Goal: Task Accomplishment & Management: Complete application form

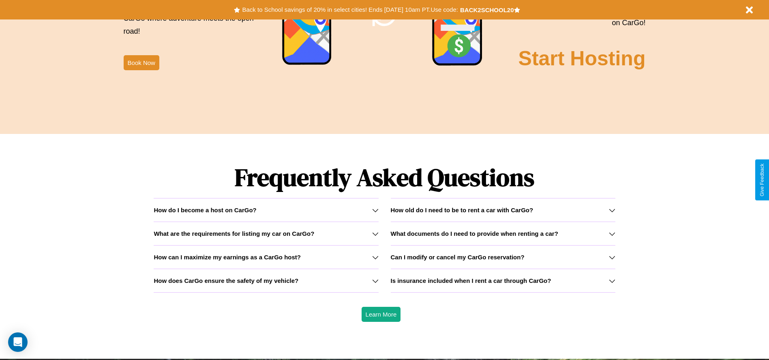
scroll to position [1163, 0]
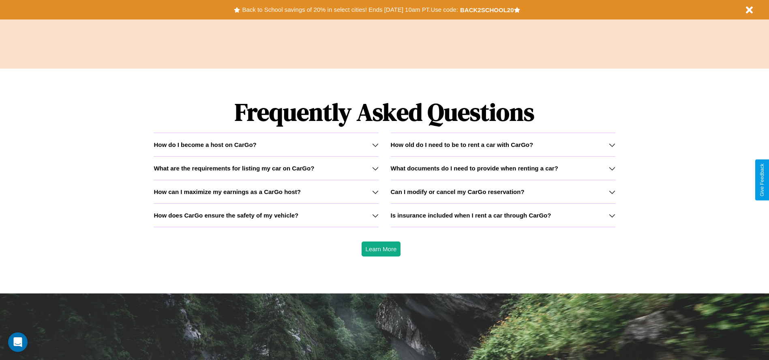
click at [612, 191] on icon at bounding box center [612, 191] width 6 height 6
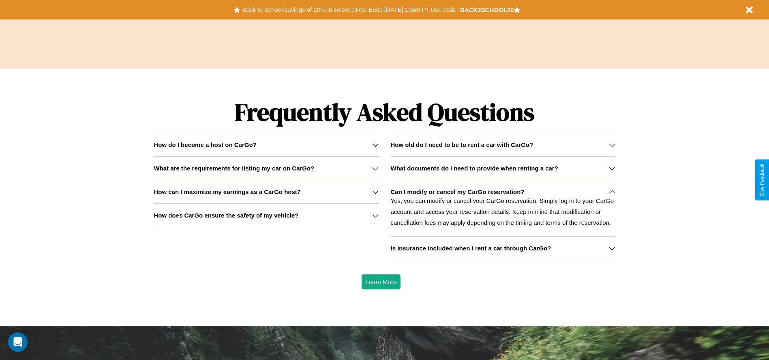
click at [266, 215] on h3 "How does CarGo ensure the safety of my vehicle?" at bounding box center [226, 215] width 145 height 7
click at [612, 248] on icon at bounding box center [612, 248] width 6 height 6
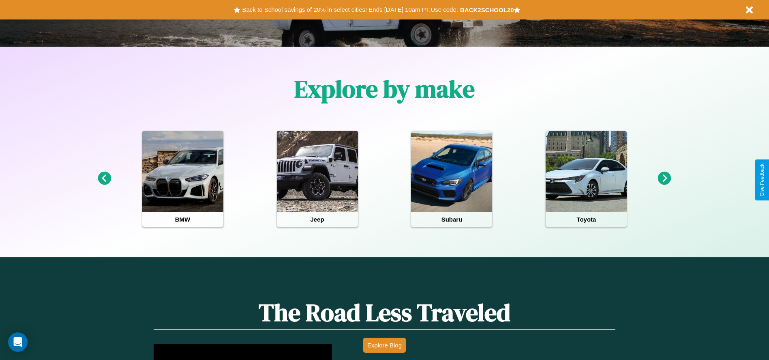
scroll to position [168, 0]
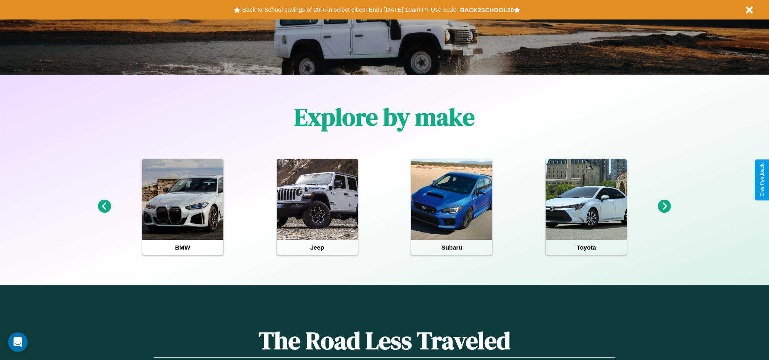
click at [664, 206] on icon at bounding box center [664, 205] width 13 height 13
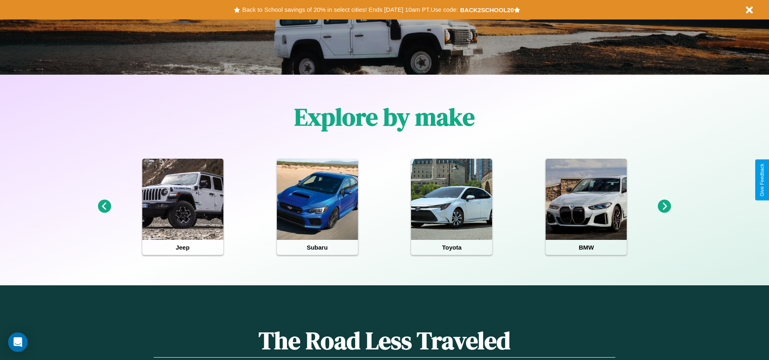
scroll to position [0, 0]
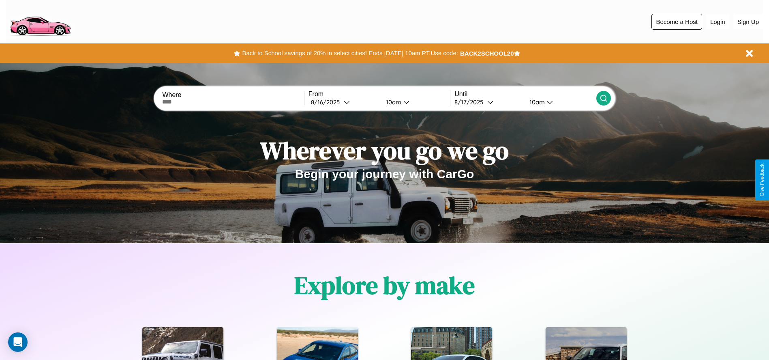
click at [677, 21] on button "Become a Host" at bounding box center [676, 22] width 51 height 16
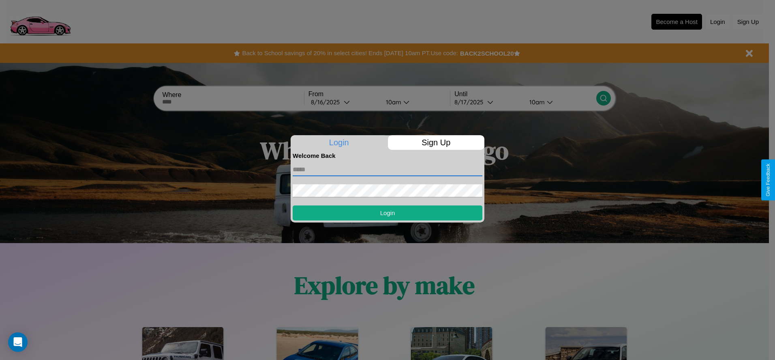
click at [388, 169] on input "text" at bounding box center [388, 169] width 190 height 13
type input "**********"
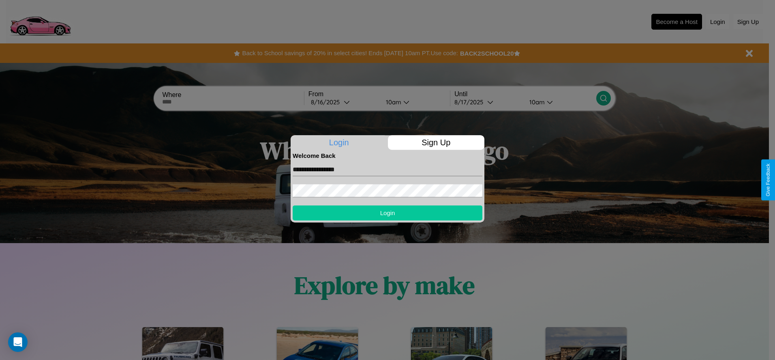
click at [388, 212] on button "Login" at bounding box center [388, 212] width 190 height 15
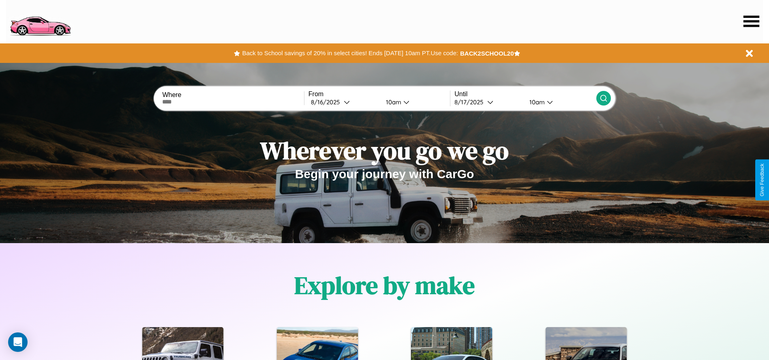
click at [751, 21] on icon at bounding box center [751, 20] width 16 height 11
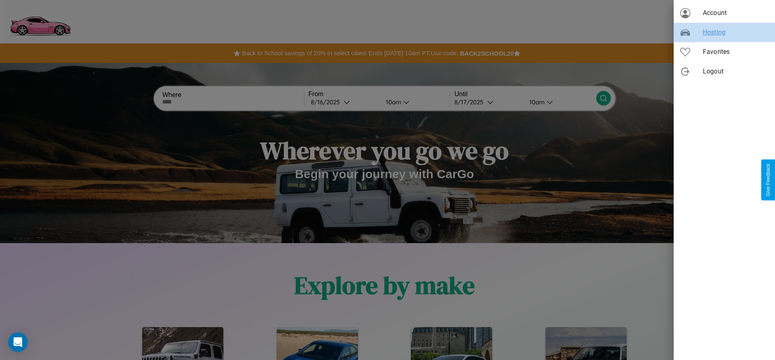
click at [724, 32] on span "Hosting" at bounding box center [736, 33] width 66 height 10
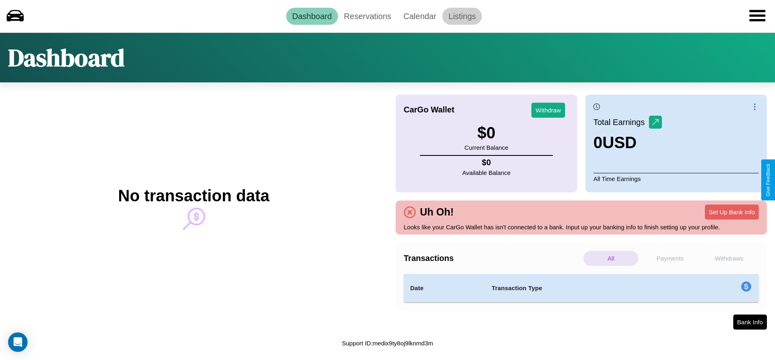
click at [462, 16] on link "Listings" at bounding box center [462, 16] width 40 height 17
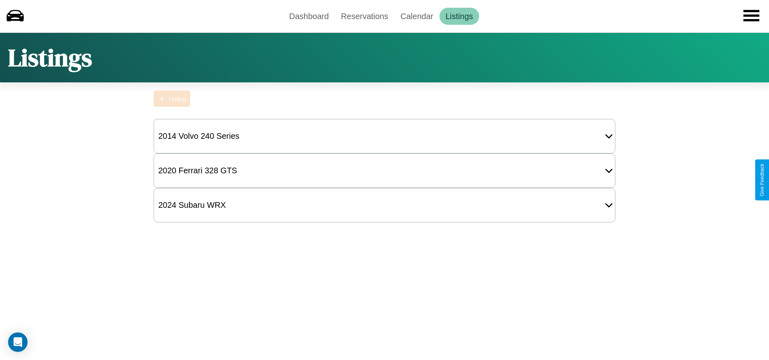
click at [172, 98] on div "Listing" at bounding box center [177, 98] width 17 height 7
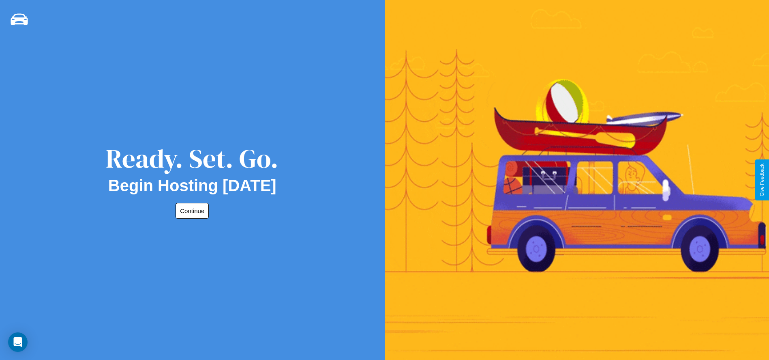
click at [191, 210] on button "Continue" at bounding box center [192, 211] width 33 height 16
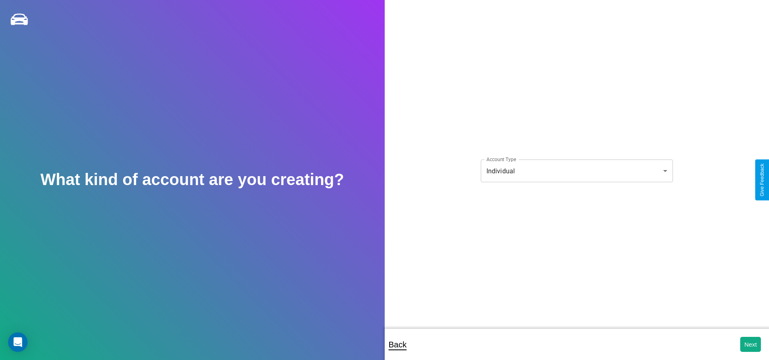
click at [576, 171] on body "**********" at bounding box center [384, 185] width 769 height 370
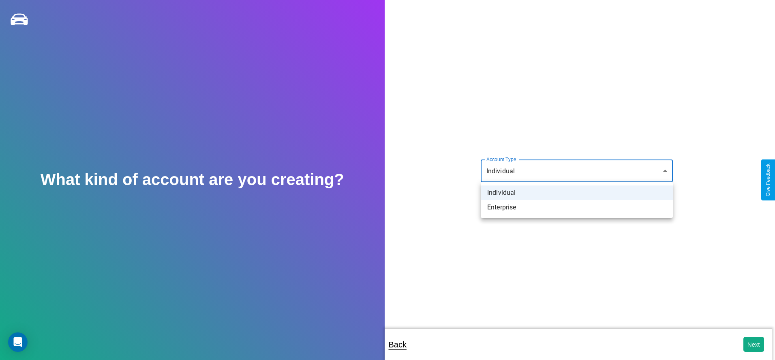
click at [577, 193] on li "Individual" at bounding box center [577, 192] width 192 height 15
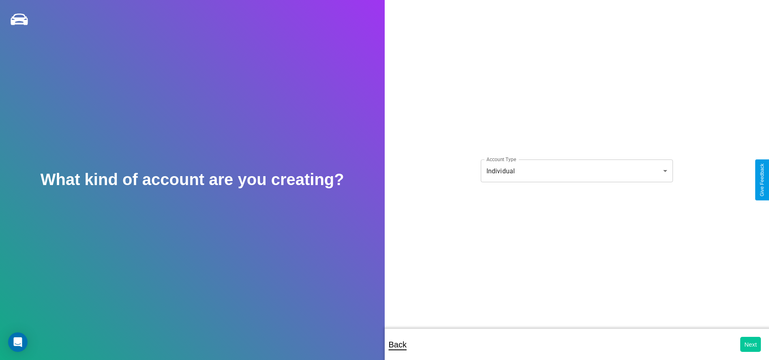
click at [750, 344] on button "Next" at bounding box center [750, 343] width 21 height 15
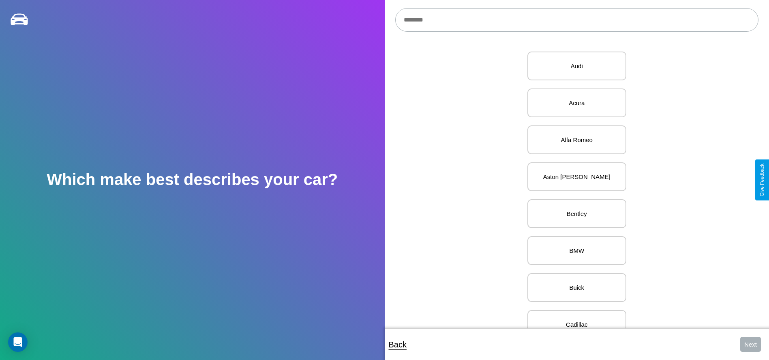
click at [576, 20] on input "text" at bounding box center [576, 20] width 363 height 24
type input "*****"
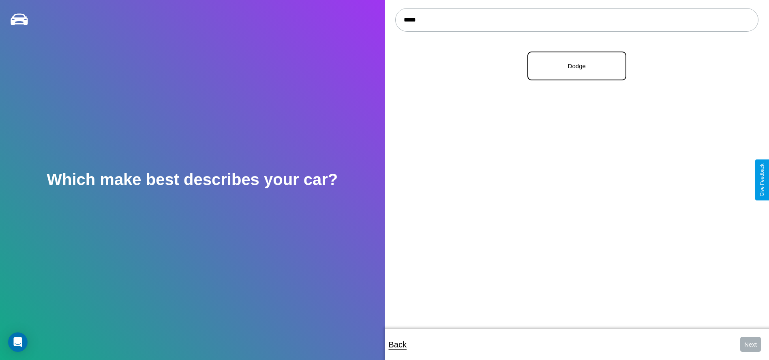
click at [574, 66] on p "Dodge" at bounding box center [576, 65] width 81 height 11
click at [750, 344] on button "Next" at bounding box center [750, 343] width 21 height 15
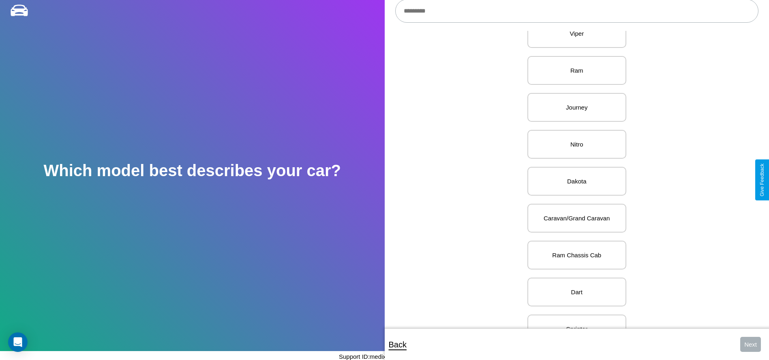
scroll to position [210, 0]
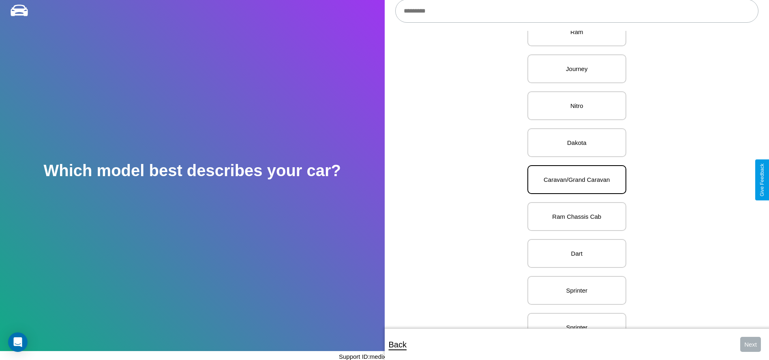
click at [574, 180] on p "Caravan/Grand Caravan" at bounding box center [576, 179] width 81 height 11
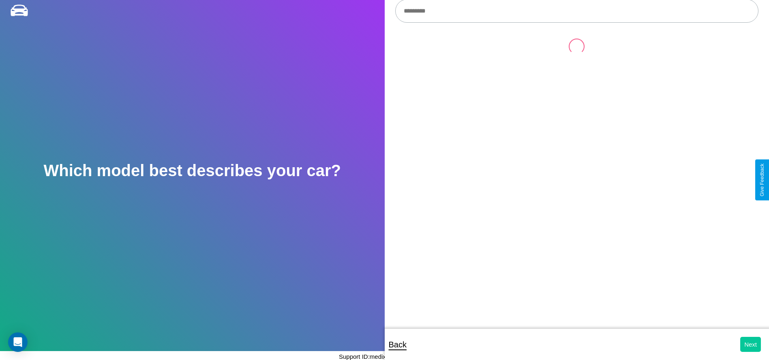
click at [750, 344] on button "Next" at bounding box center [750, 343] width 21 height 15
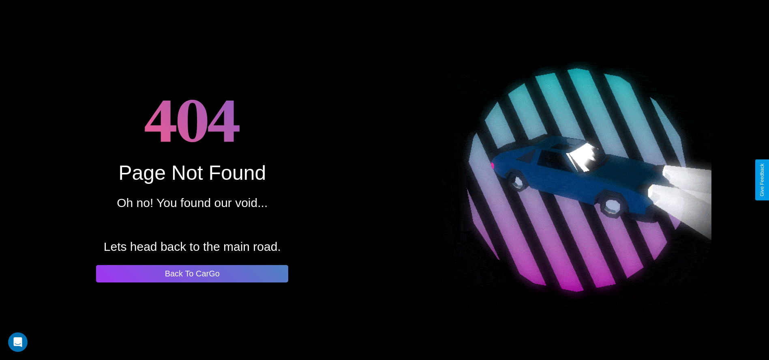
click at [192, 273] on button "Back To CarGo" at bounding box center [192, 273] width 192 height 17
